Goal: Task Accomplishment & Management: Manage account settings

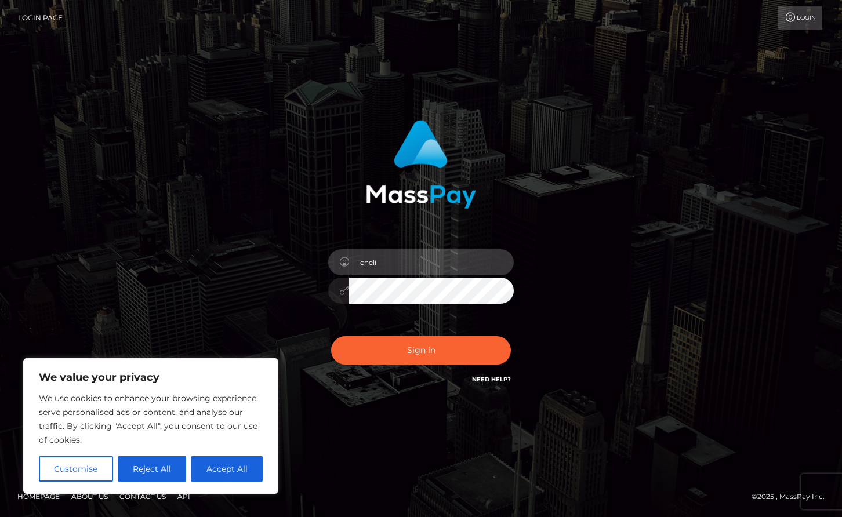
type input "cheli"
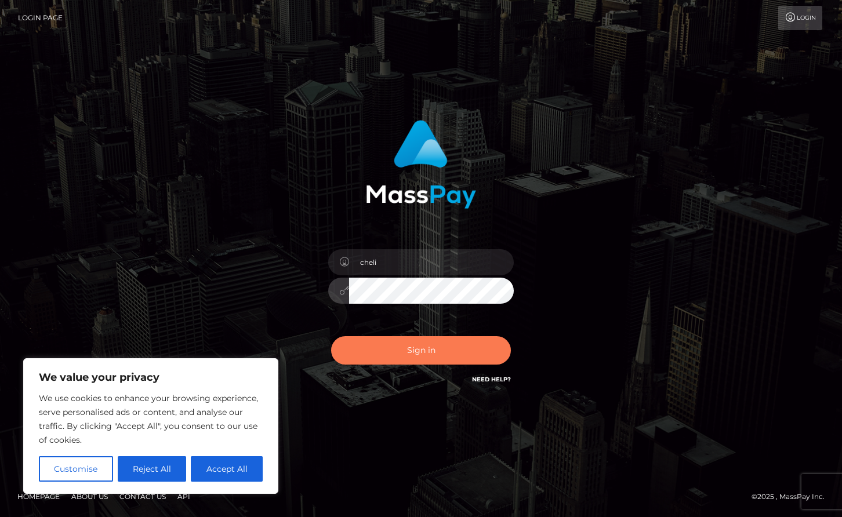
click at [386, 352] on button "Sign in" at bounding box center [421, 350] width 180 height 28
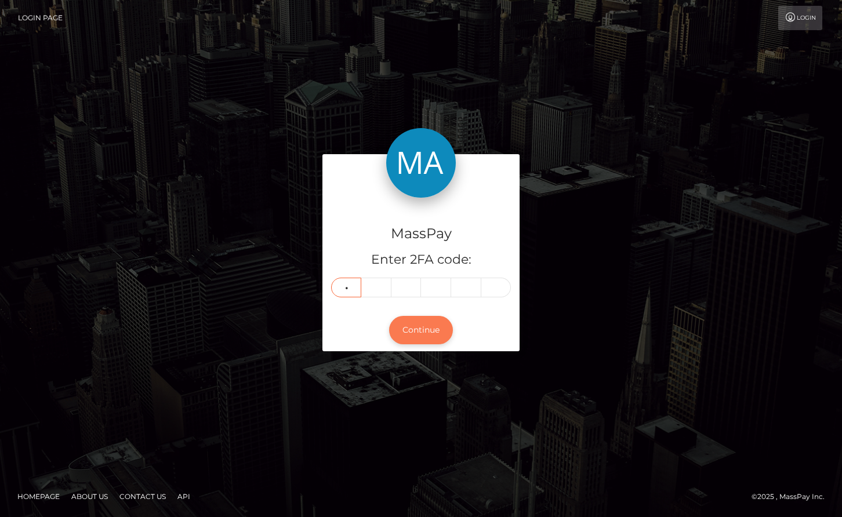
type input "0"
type input "6"
type input "5"
type input "4"
type input "1"
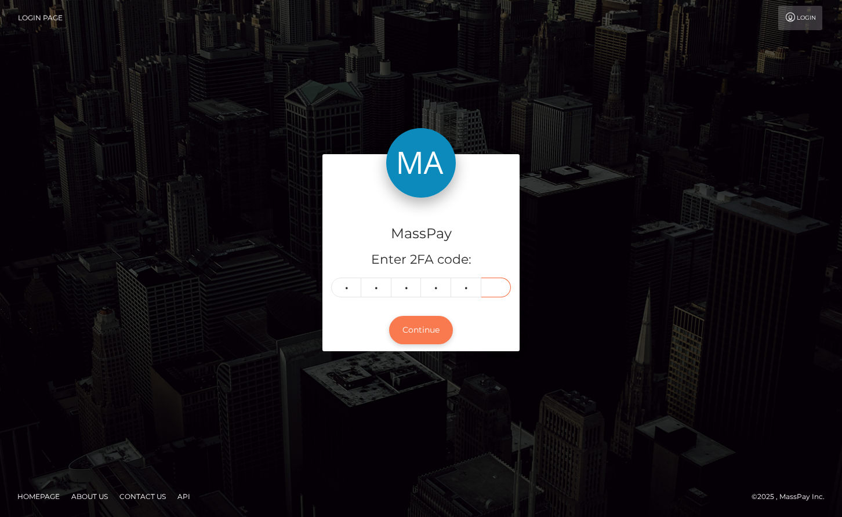
type input "8"
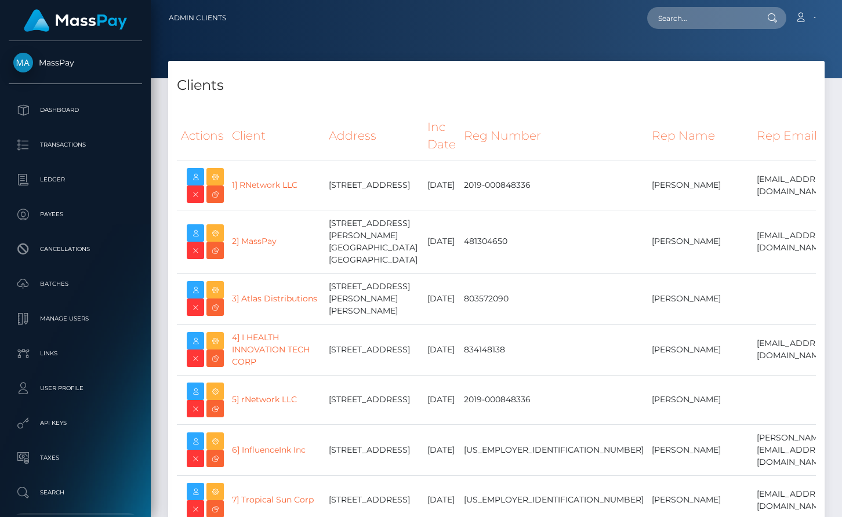
select select "223"
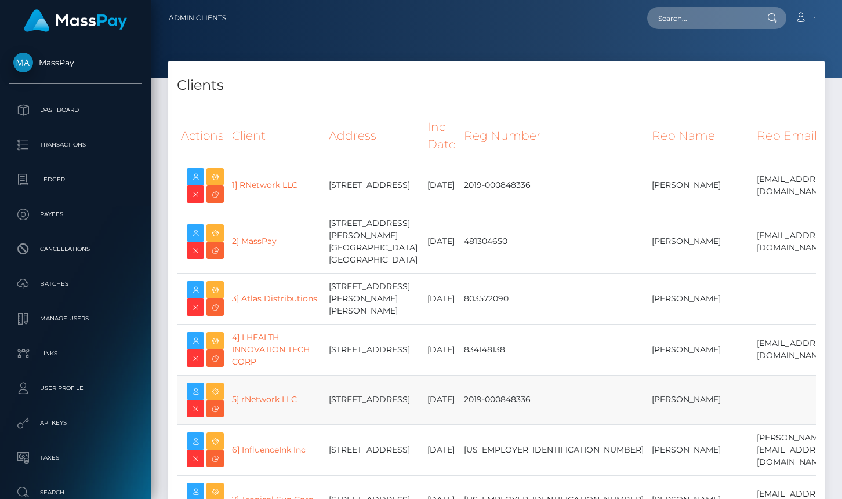
scroll to position [18801, 0]
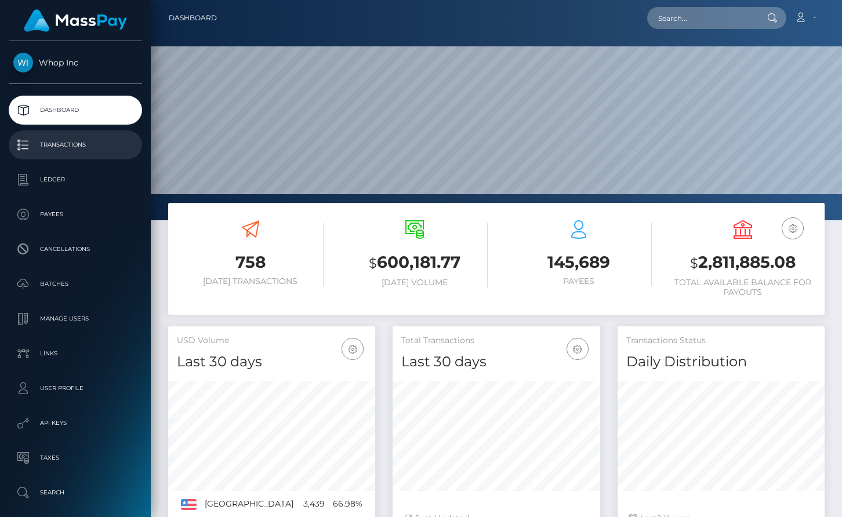
scroll to position [248, 0]
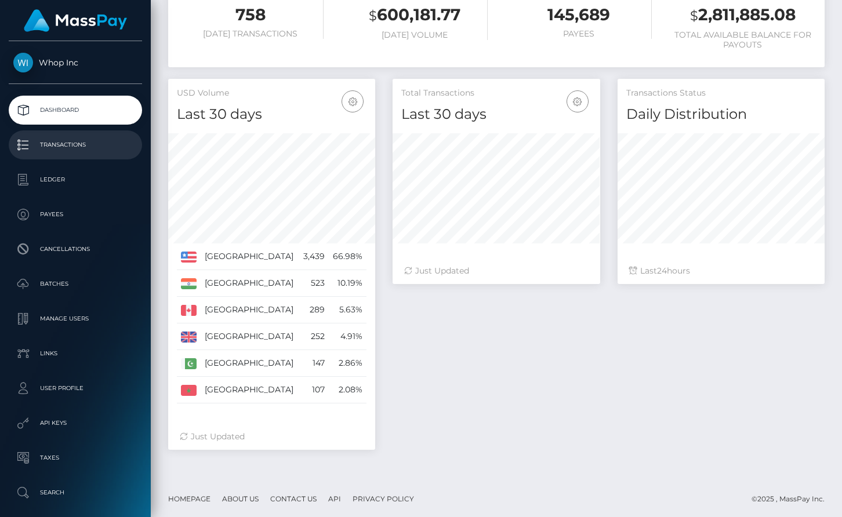
click at [78, 147] on p "Transactions" at bounding box center [75, 144] width 124 height 17
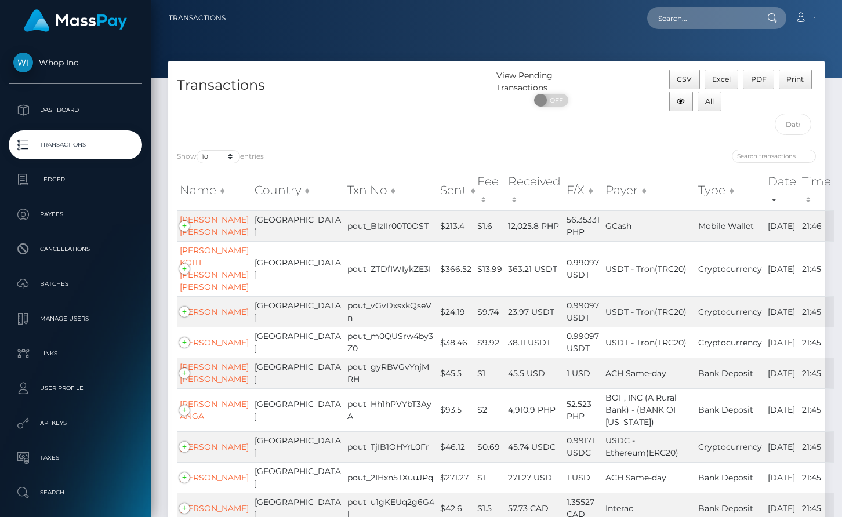
click at [437, 190] on th "Sent" at bounding box center [455, 190] width 37 height 41
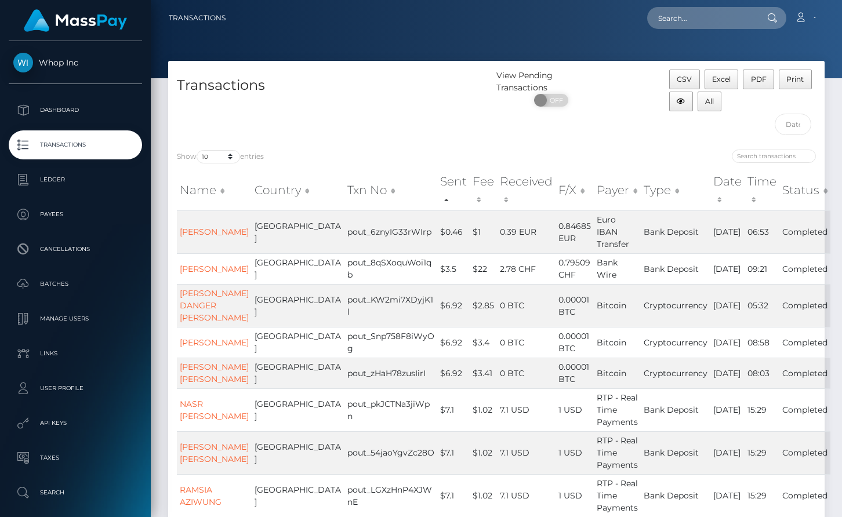
click at [437, 189] on th "Sent" at bounding box center [453, 190] width 32 height 41
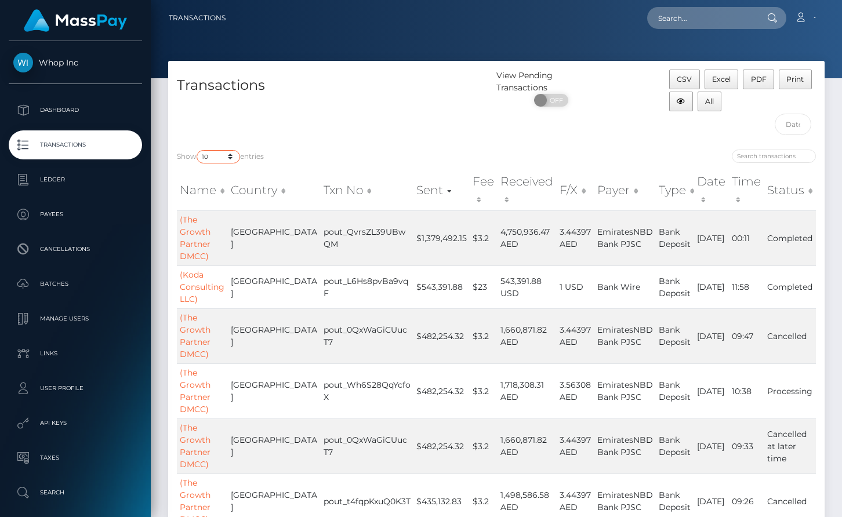
select select "250"
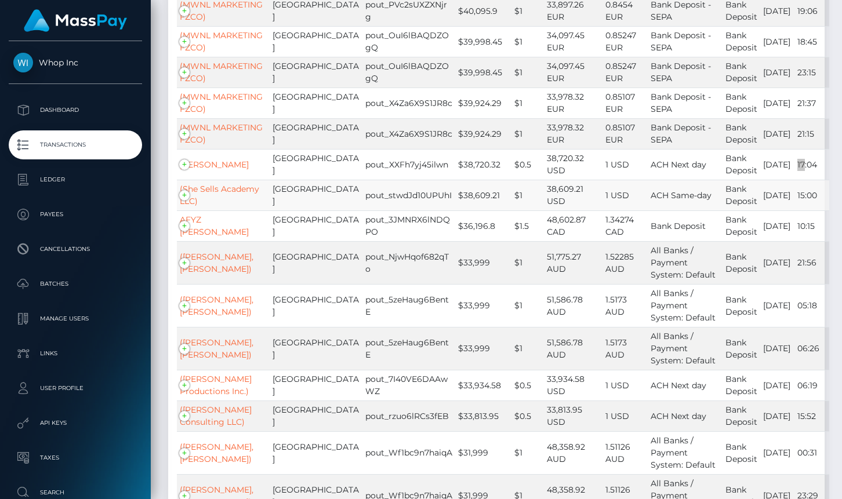
scroll to position [1947, 0]
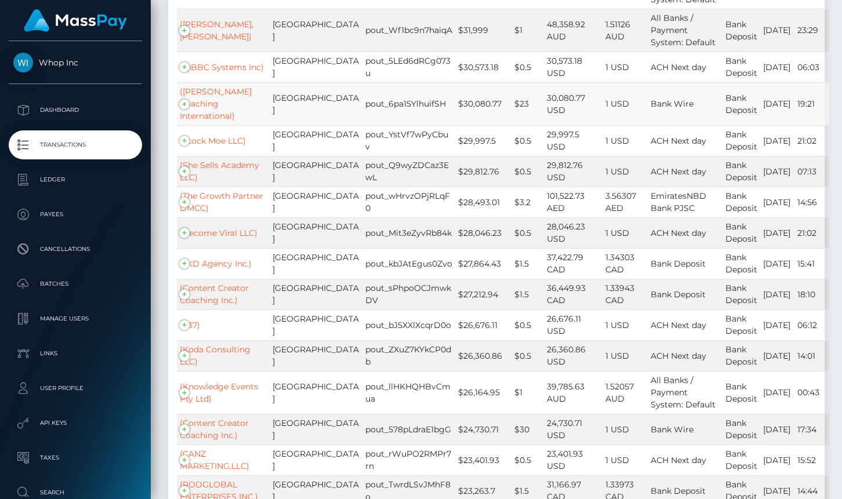
drag, startPoint x: 732, startPoint y: 249, endPoint x: 765, endPoint y: 250, distance: 33.7
click at [766, 125] on td "08/17/25" at bounding box center [778, 103] width 34 height 43
copy td "08/17/25"
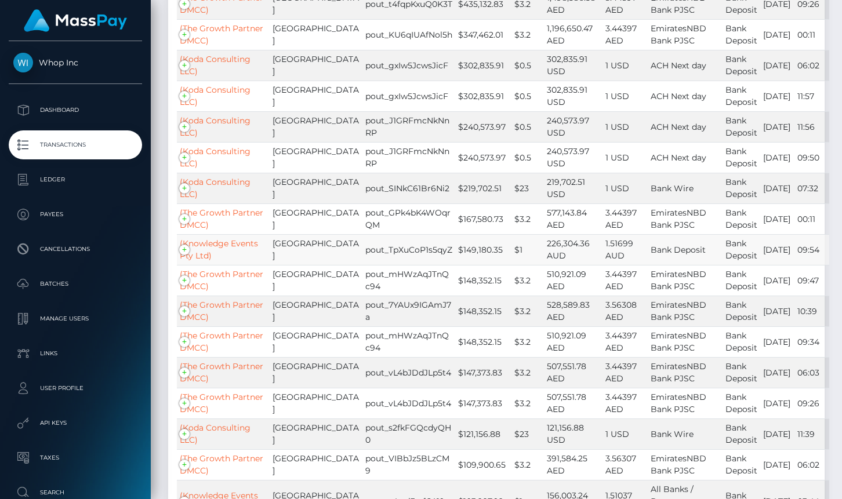
click at [183, 247] on td "(Knowledge Events Pty Ltd)" at bounding box center [223, 249] width 93 height 31
